Goal: Ask a question

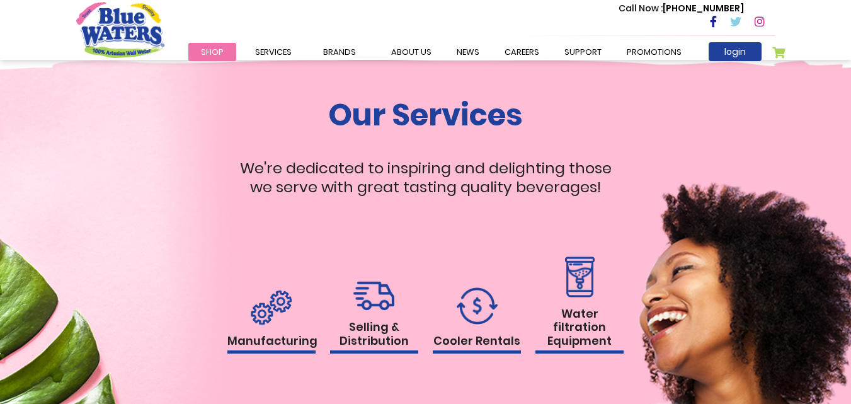
scroll to position [1196, 0]
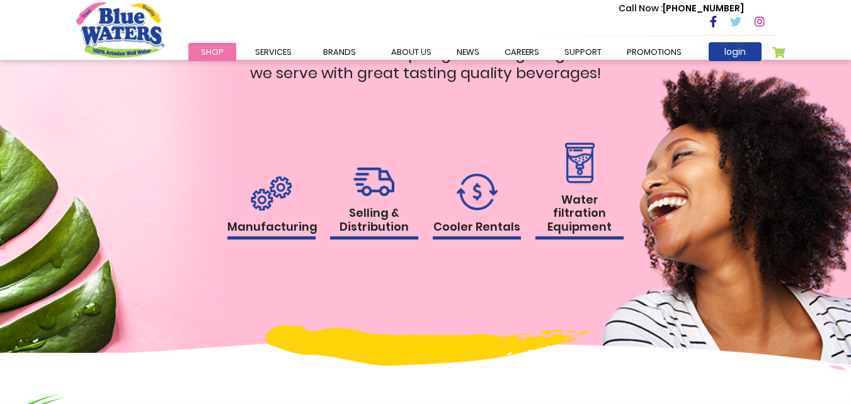
click at [584, 215] on h1 "Water filtration Equipment" at bounding box center [579, 216] width 88 height 47
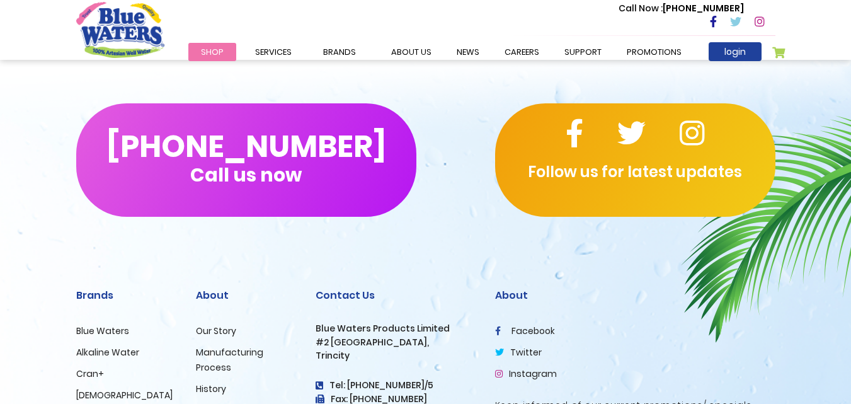
scroll to position [2684, 0]
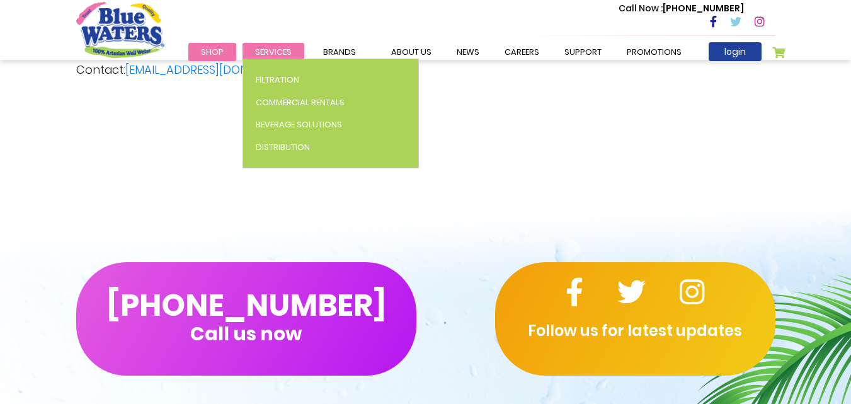
click at [270, 50] on span "Services" at bounding box center [273, 52] width 37 height 12
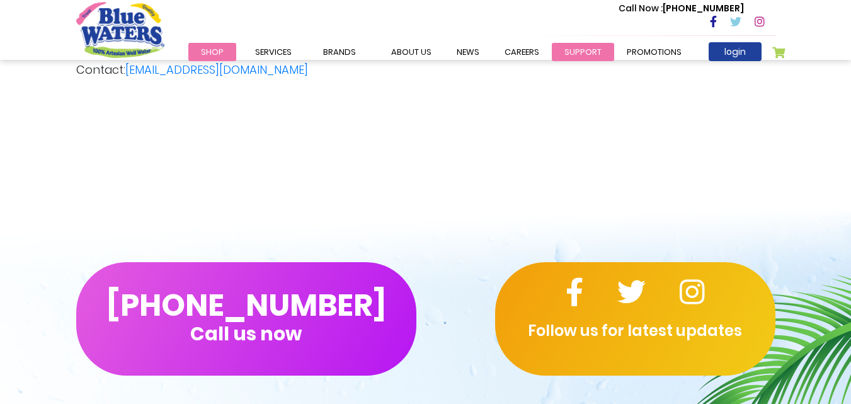
click at [577, 53] on link "support" at bounding box center [583, 52] width 62 height 18
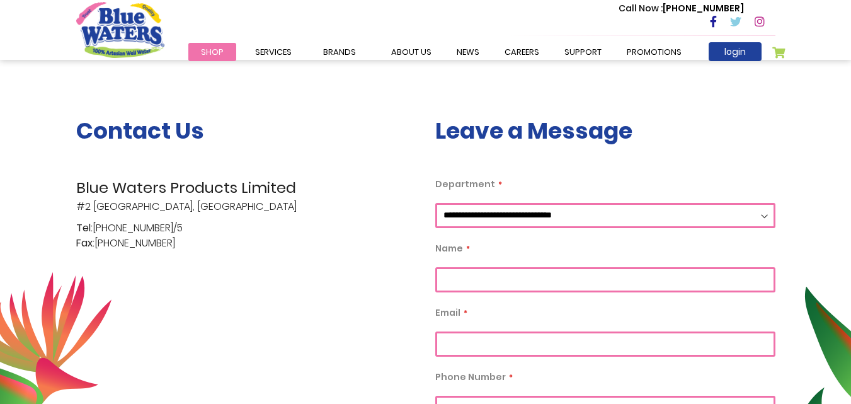
scroll to position [189, 0]
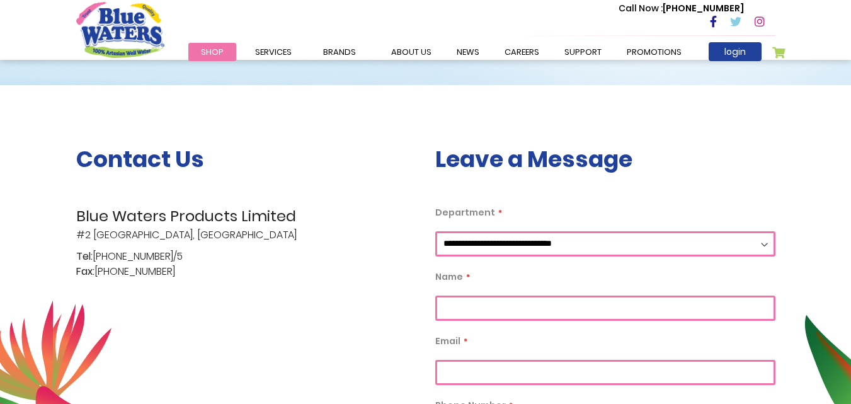
click at [763, 244] on select "**********" at bounding box center [605, 243] width 340 height 25
